Goal: Task Accomplishment & Management: Use online tool/utility

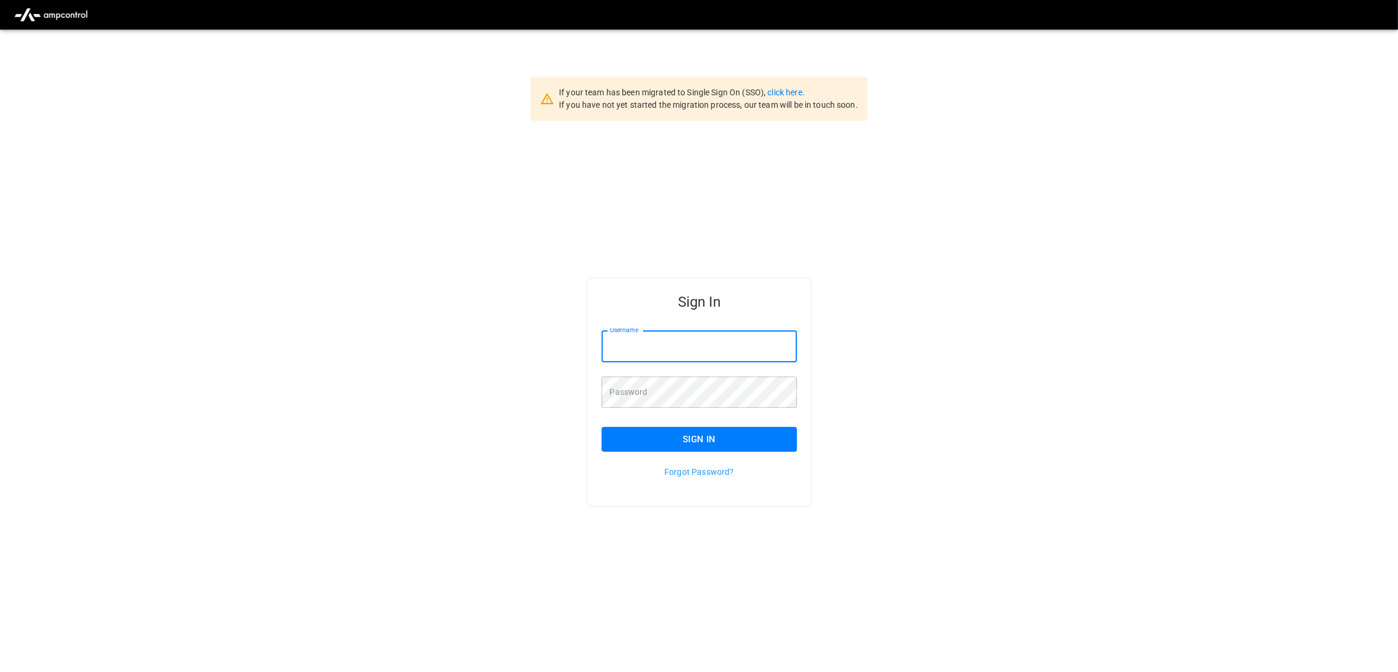
click at [718, 357] on input "Username" at bounding box center [700, 346] width 196 height 31
type input "**********"
click at [745, 435] on button "Sign In" at bounding box center [700, 439] width 196 height 25
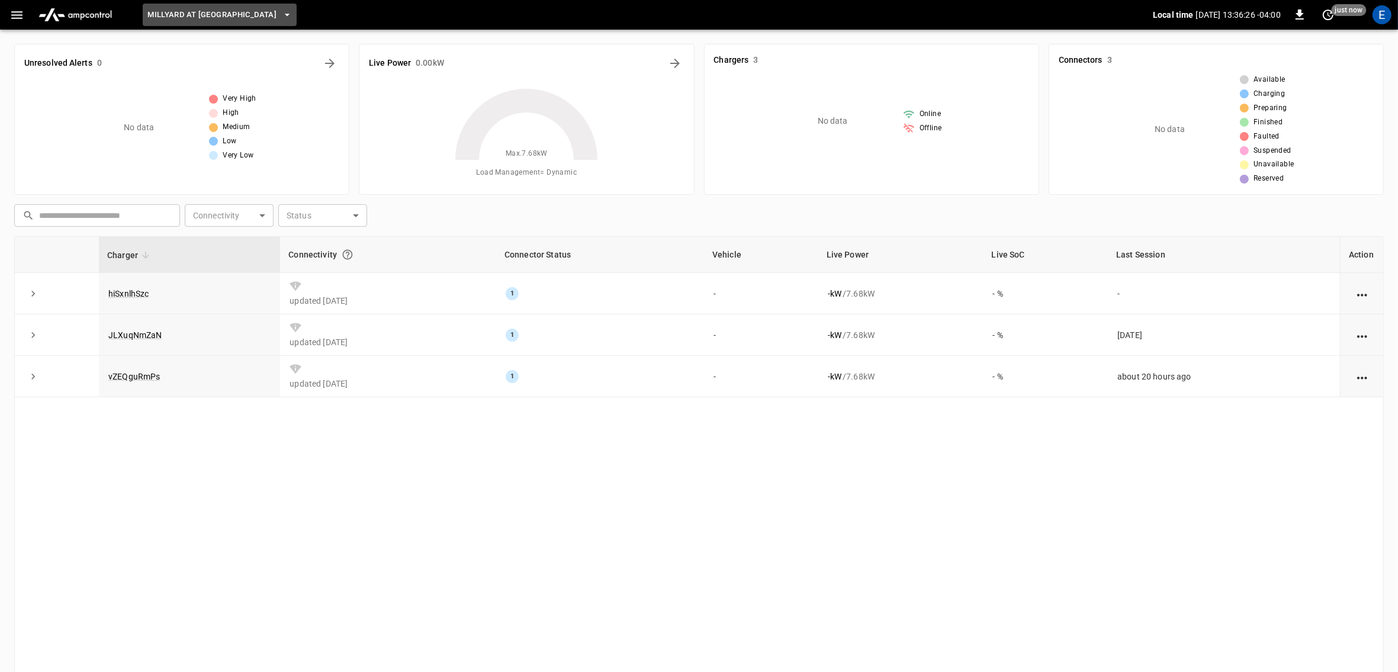
click at [286, 13] on icon "button" at bounding box center [287, 15] width 12 height 12
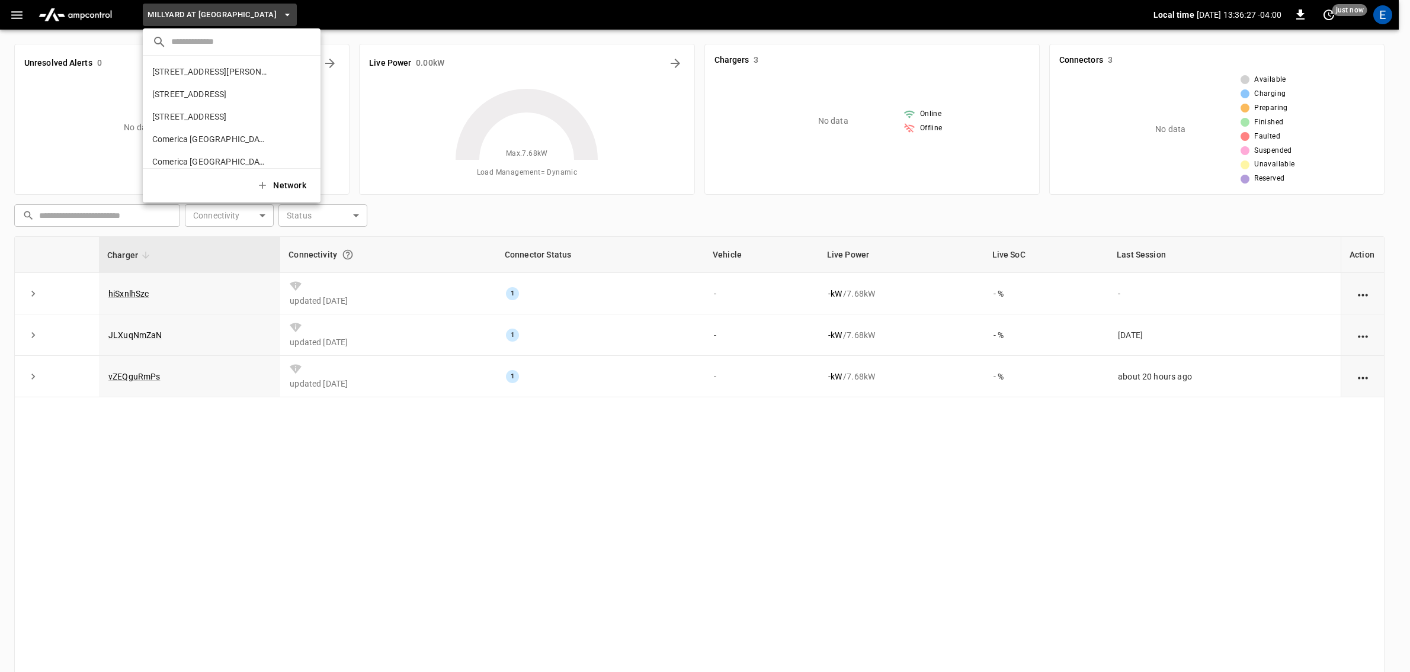
scroll to position [649, 0]
click at [231, 100] on p "[GEOGRAPHIC_DATA]" at bounding box center [210, 98] width 117 height 12
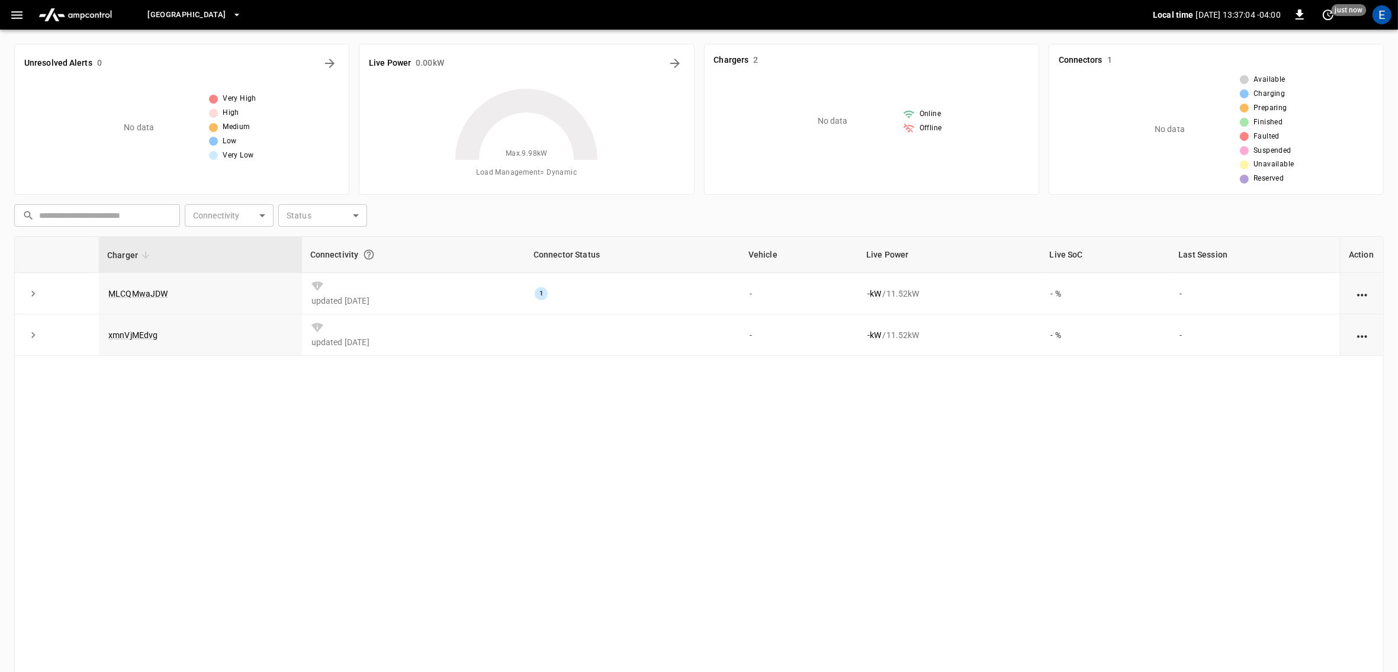
click at [265, 474] on div "Charger Connectivity Connector Status Vehicle Live Power Live SoC Last Session …" at bounding box center [699, 471] width 1370 height 471
click at [243, 13] on icon "button" at bounding box center [237, 15] width 12 height 12
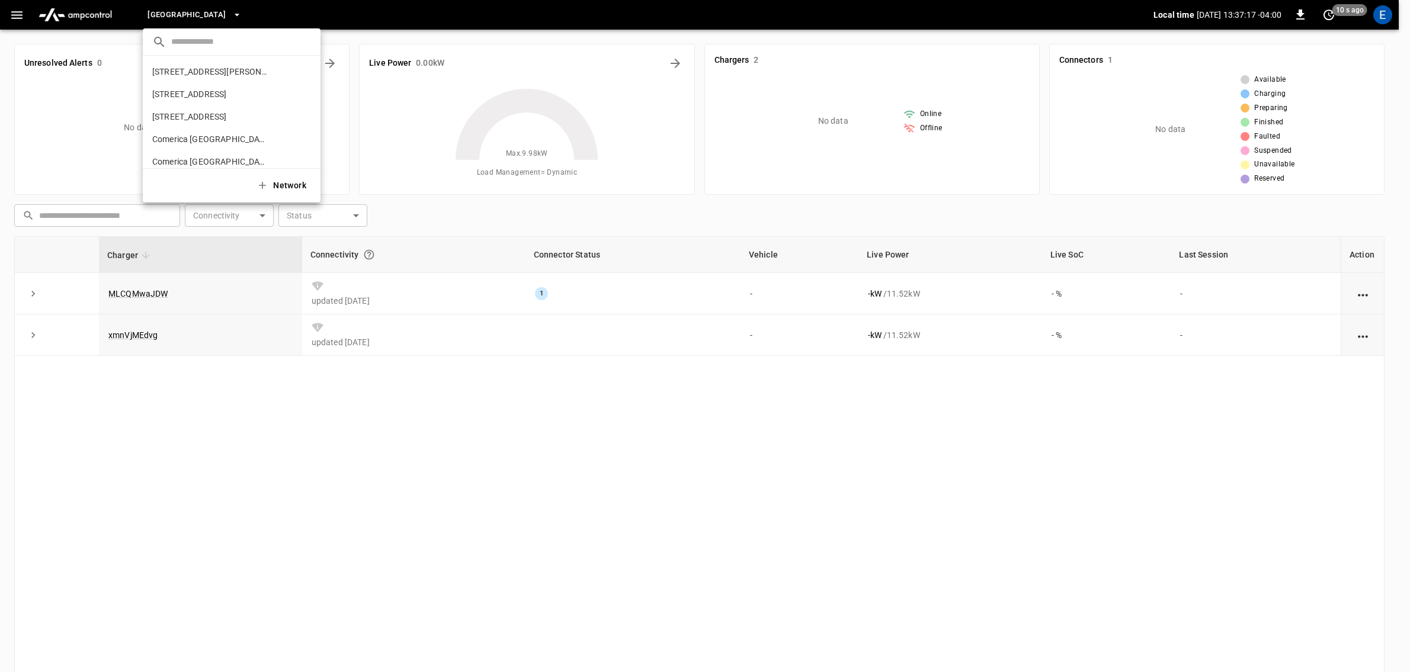
scroll to position [671, 0]
click at [234, 121] on p "[GEOGRAPHIC_DATA]" at bounding box center [209, 121] width 115 height 12
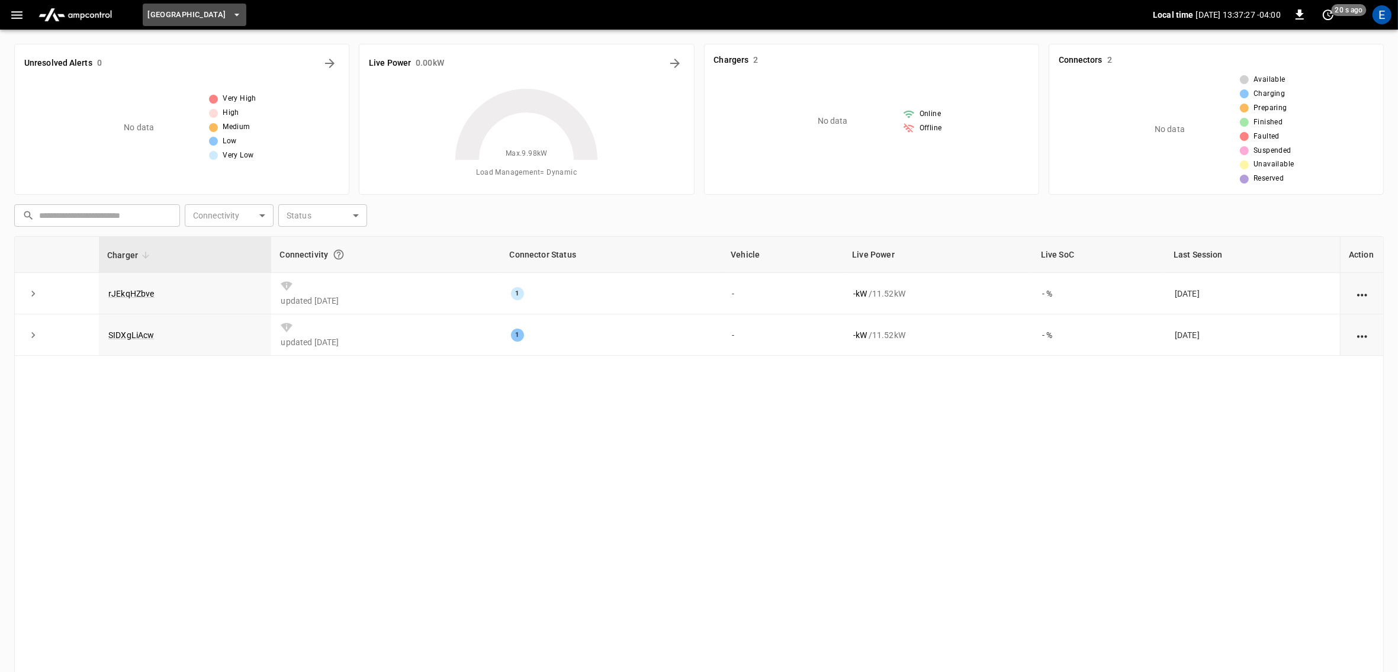
click at [243, 11] on icon "button" at bounding box center [237, 15] width 12 height 12
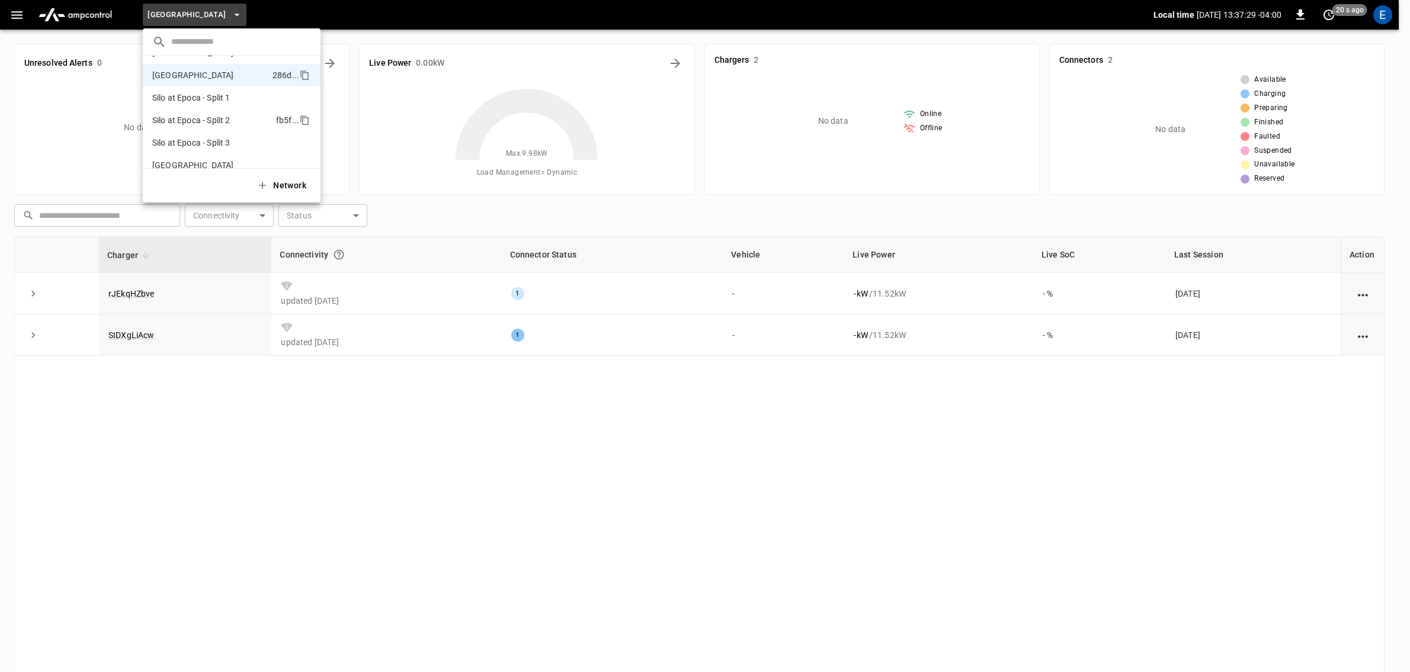
scroll to position [692, 0]
click at [240, 79] on p "[GEOGRAPHIC_DATA]" at bounding box center [209, 78] width 115 height 12
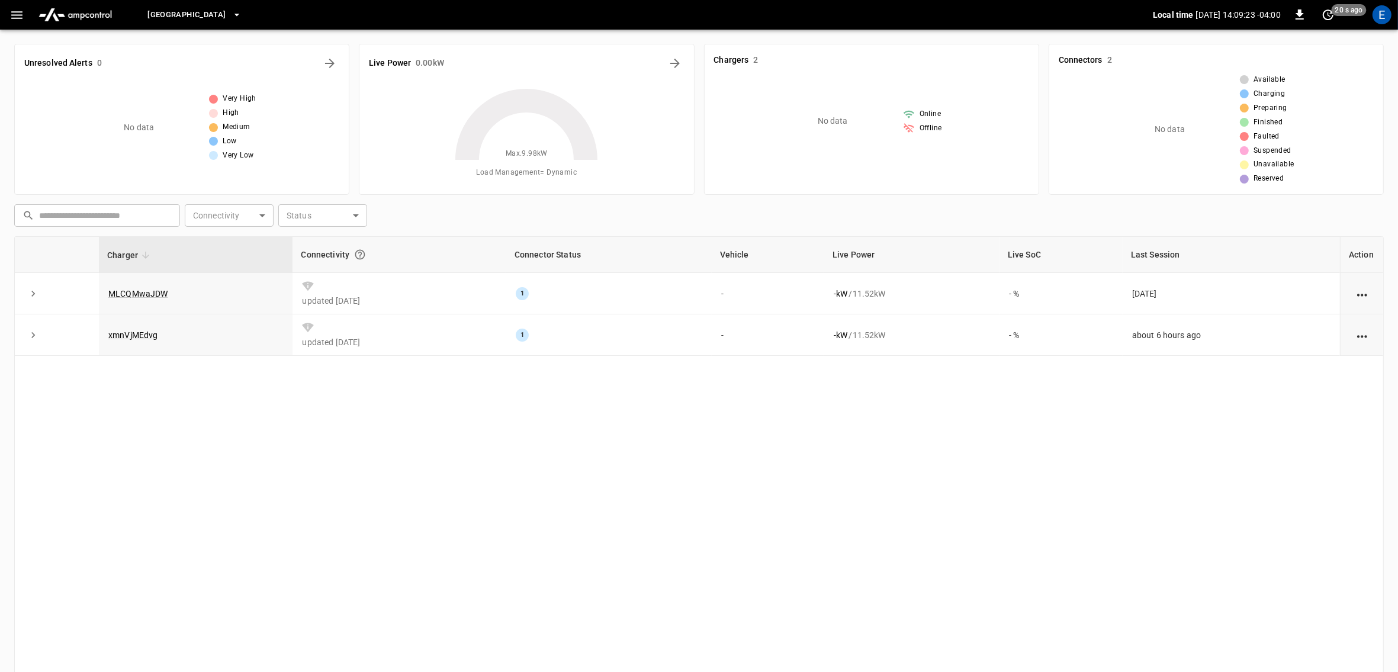
click at [306, 15] on div "[GEOGRAPHIC_DATA]" at bounding box center [639, 15] width 1027 height 28
click at [243, 16] on icon "button" at bounding box center [237, 15] width 12 height 12
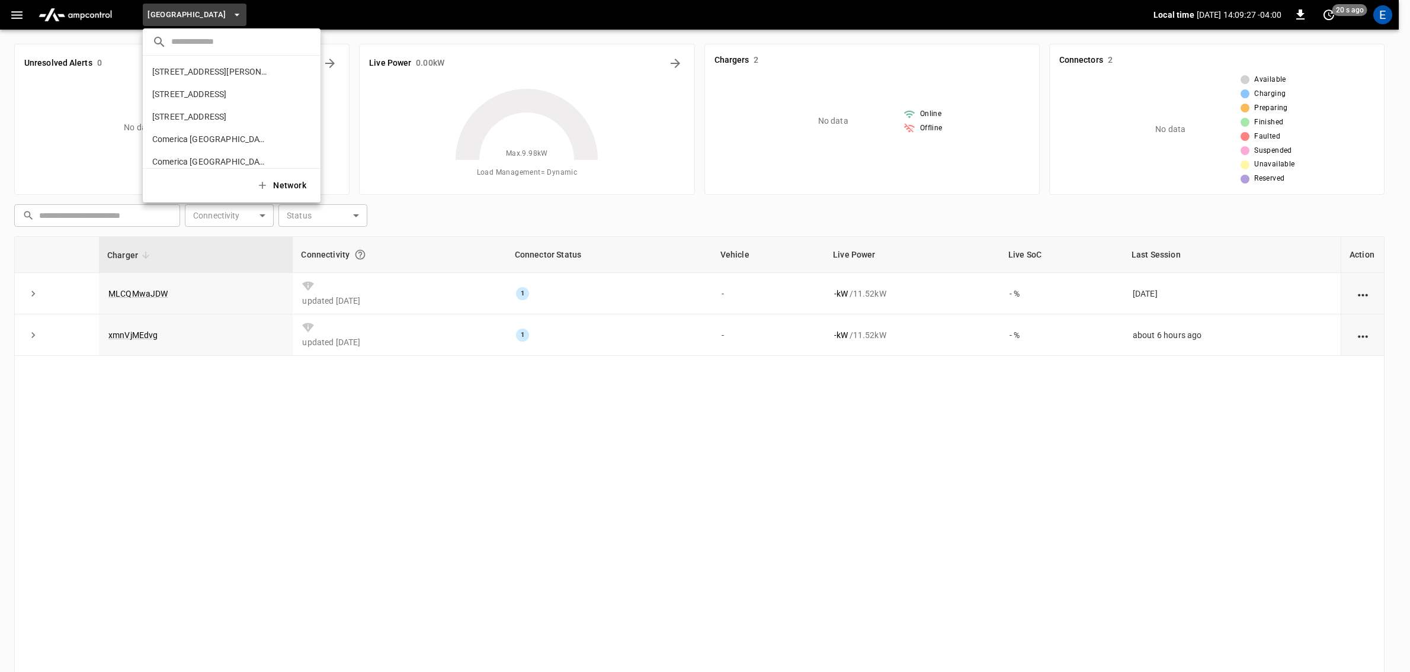
scroll to position [694, 0]
click at [242, 98] on p "[GEOGRAPHIC_DATA]" at bounding box center [209, 98] width 115 height 12
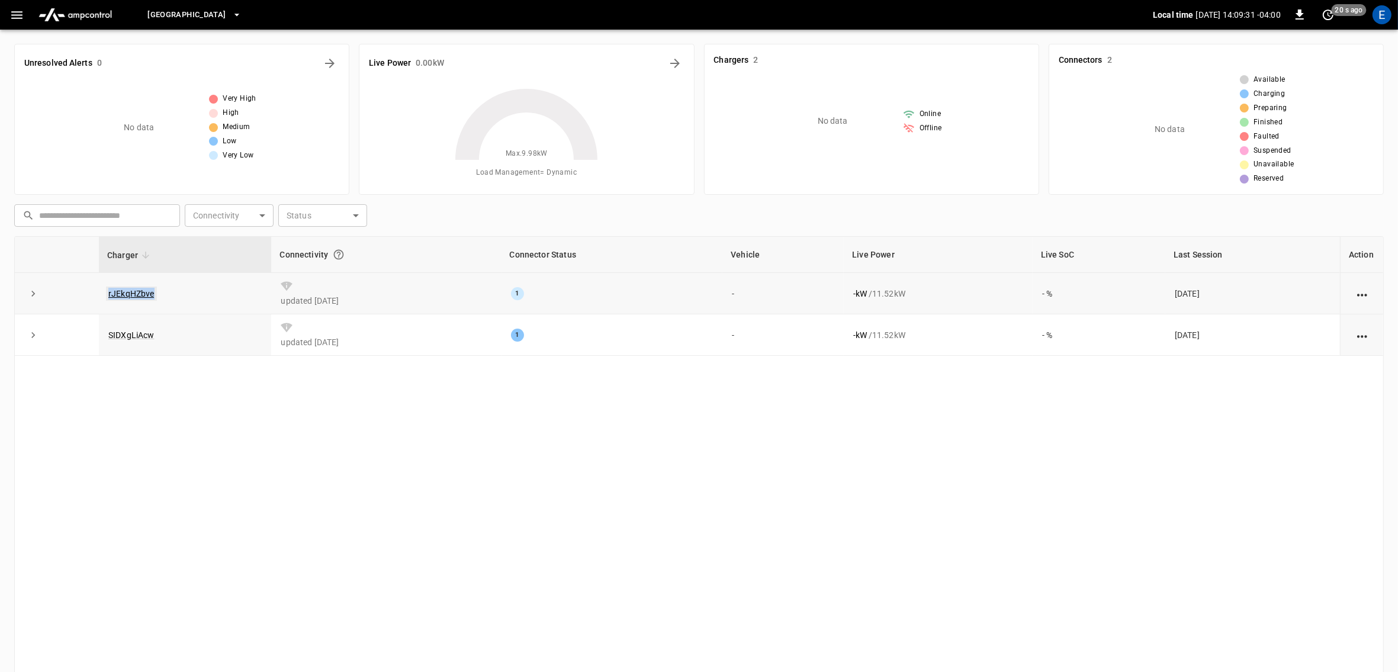
drag, startPoint x: 179, startPoint y: 289, endPoint x: 107, endPoint y: 291, distance: 72.3
click at [107, 291] on td "rJEkqHZbve" at bounding box center [185, 293] width 172 height 41
copy link "rJEkqHZbve"
click at [239, 15] on icon "button" at bounding box center [236, 15] width 5 height 2
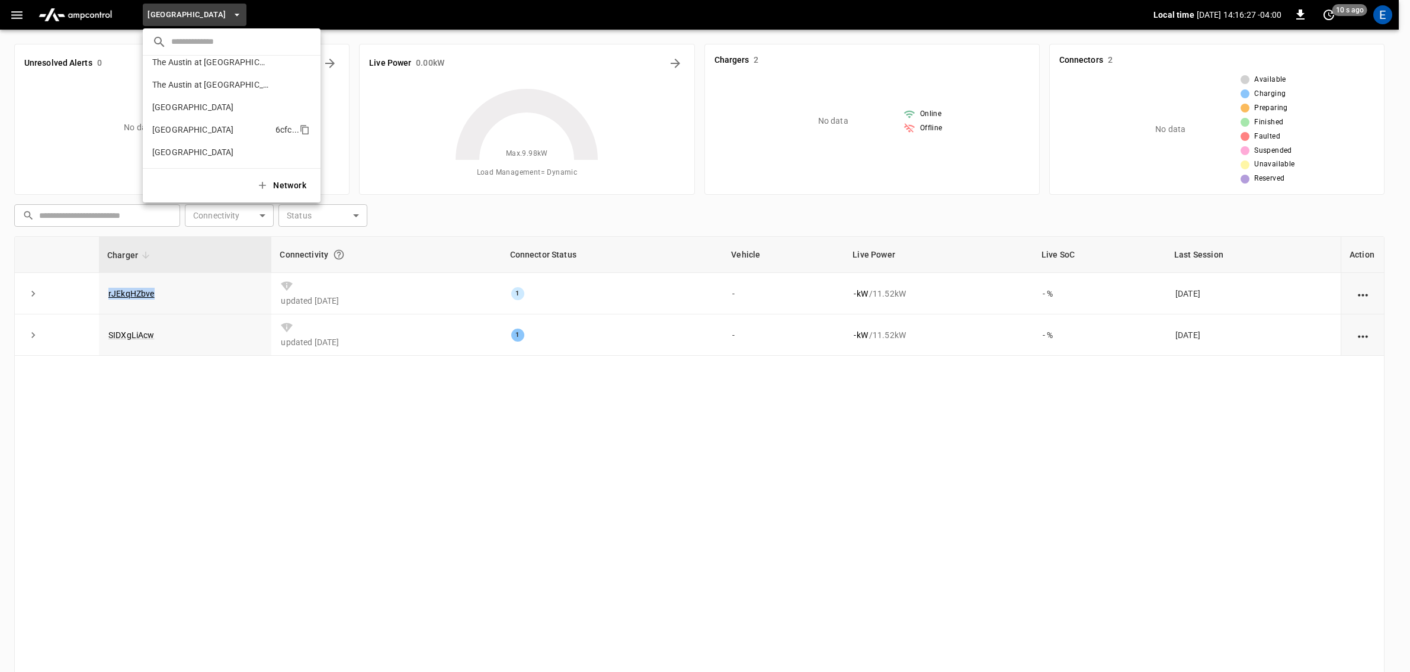
scroll to position [846, 0]
